Goal: Information Seeking & Learning: Learn about a topic

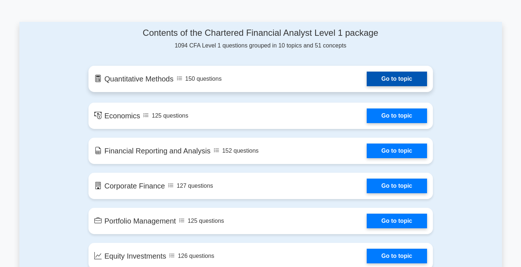
click at [410, 77] on link "Go to topic" at bounding box center [396, 79] width 60 height 15
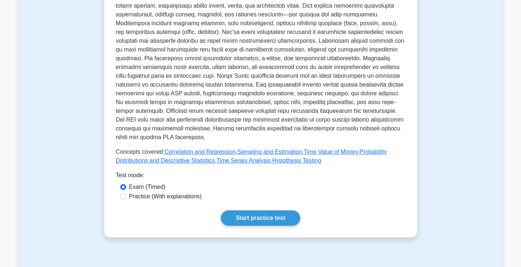
scroll to position [219, 0]
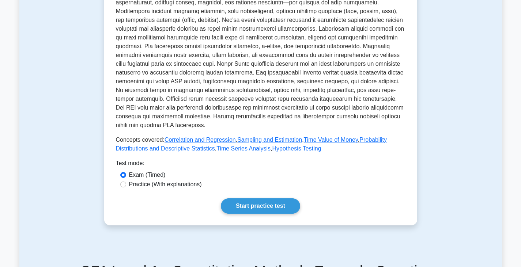
click at [172, 183] on label "Practice (With explanations)" at bounding box center [165, 184] width 73 height 9
click at [126, 183] on input "Practice (With explanations)" at bounding box center [123, 185] width 6 height 6
radio input "true"
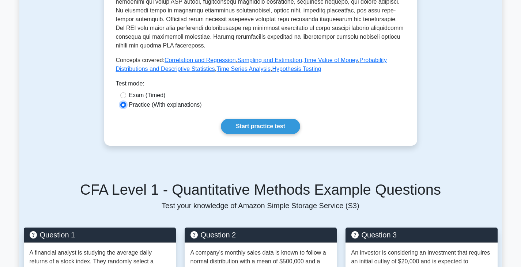
scroll to position [292, 0]
